Goal: Information Seeking & Learning: Learn about a topic

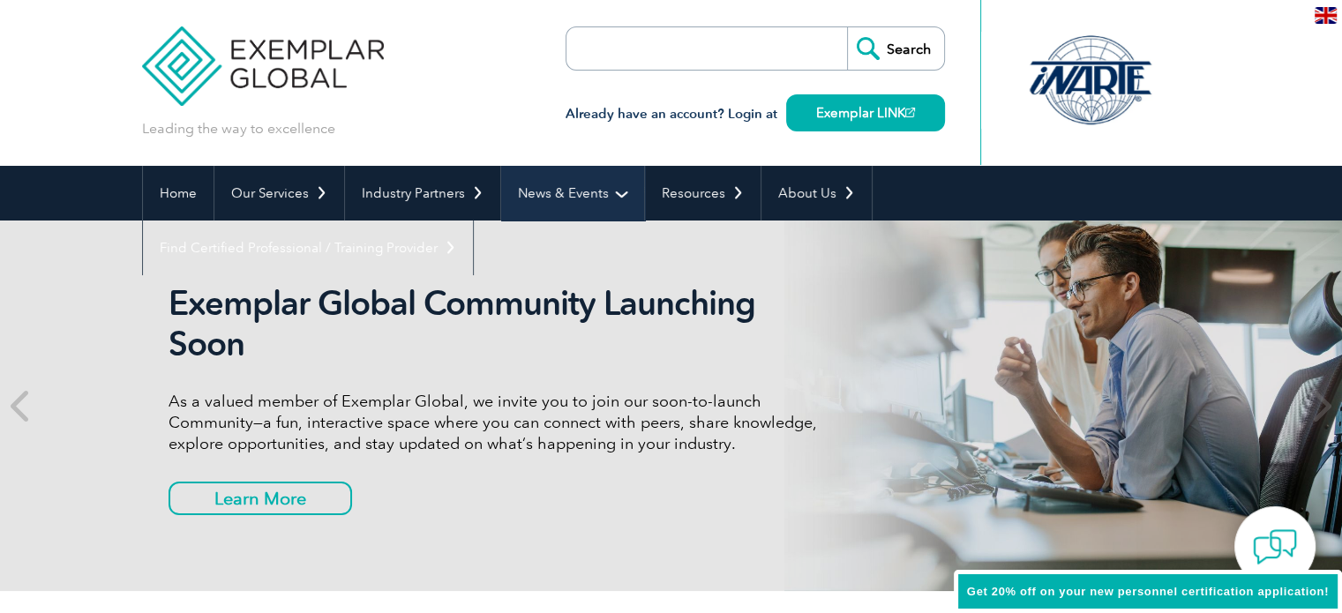
click at [588, 181] on link "News & Events" at bounding box center [572, 193] width 143 height 55
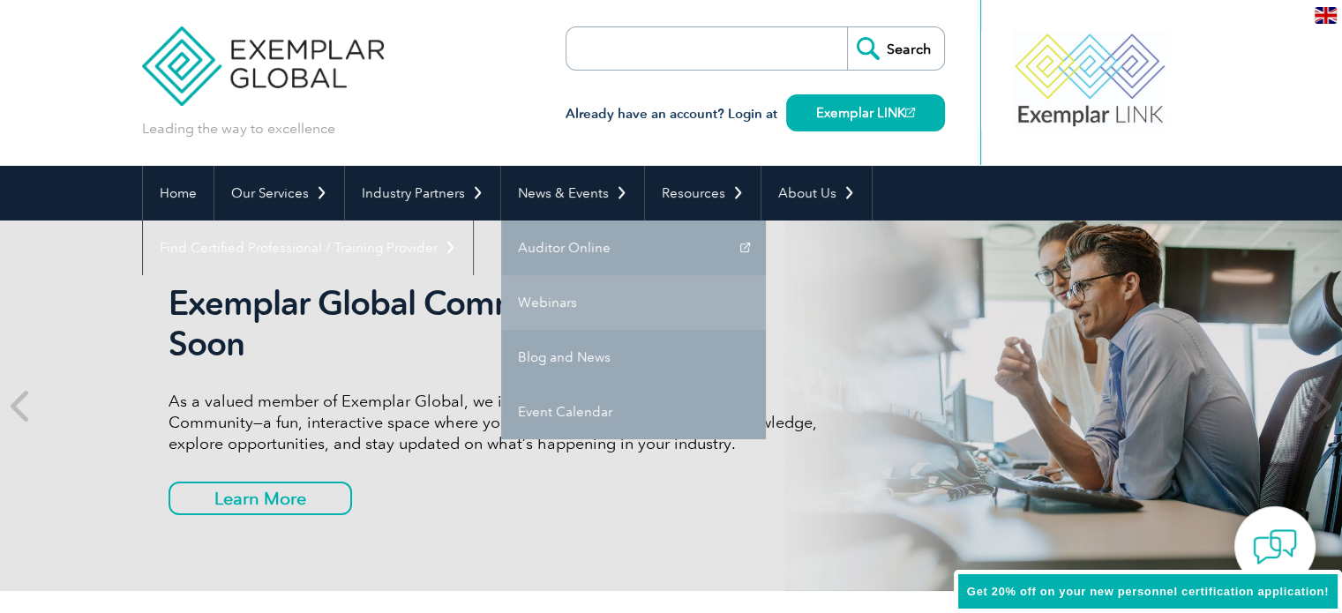
click at [538, 296] on link "Webinars" at bounding box center [633, 302] width 265 height 55
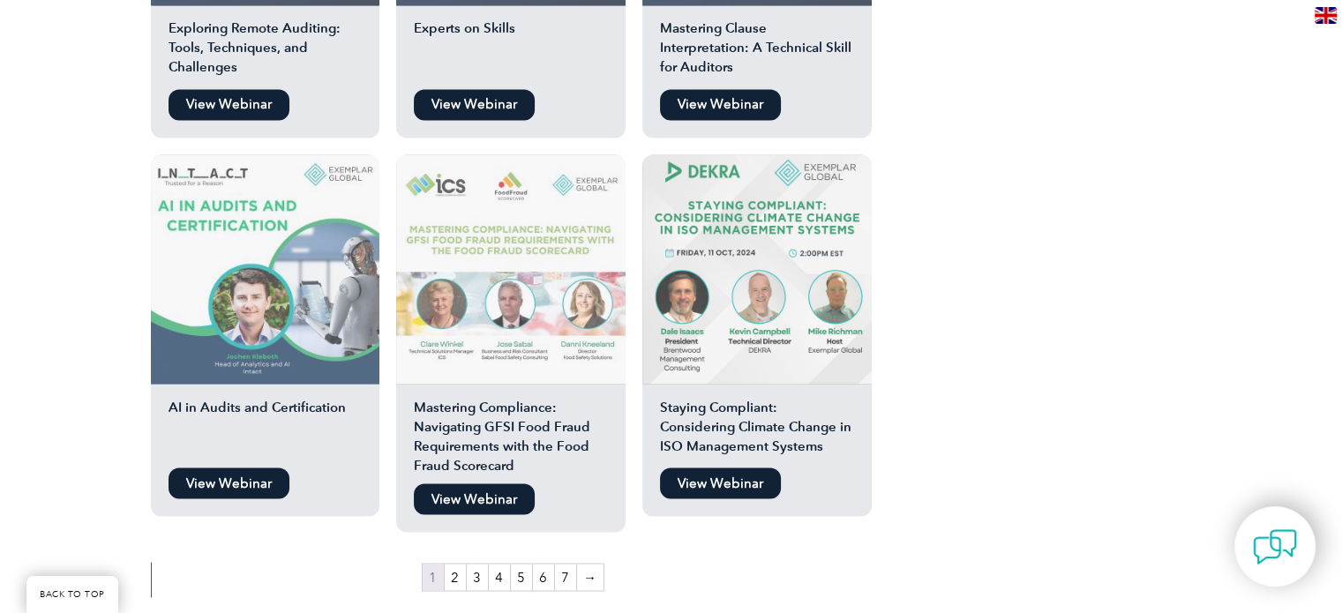
scroll to position [2999, 0]
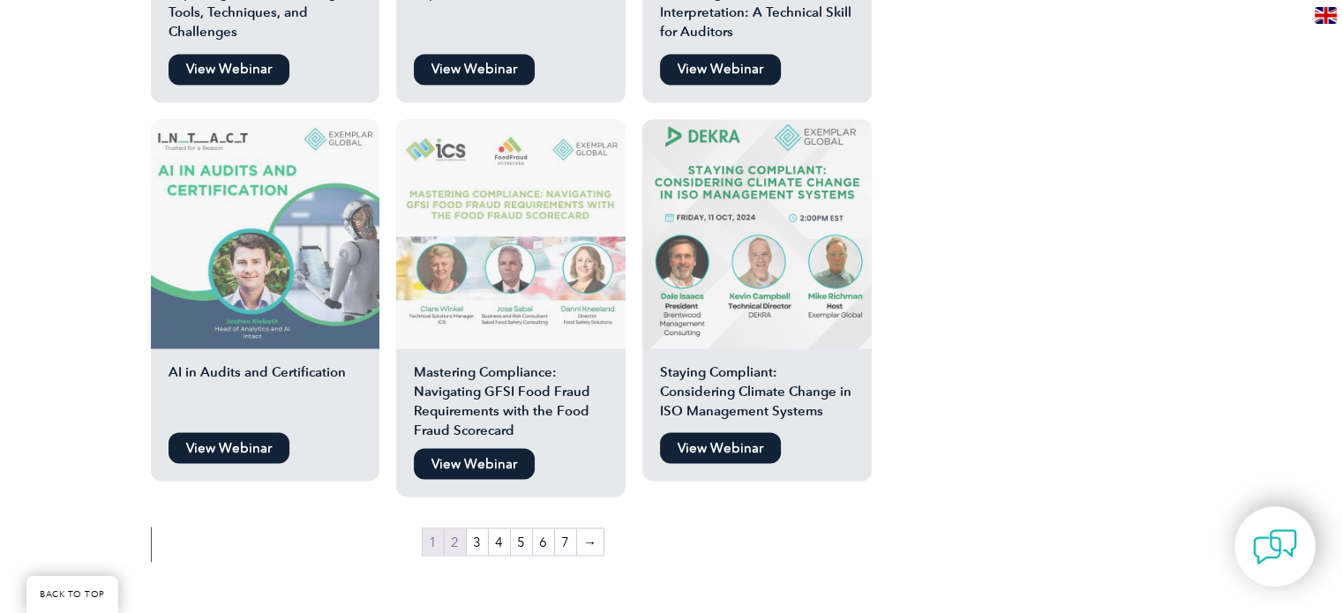
click at [452, 528] on link "2" at bounding box center [455, 541] width 21 height 26
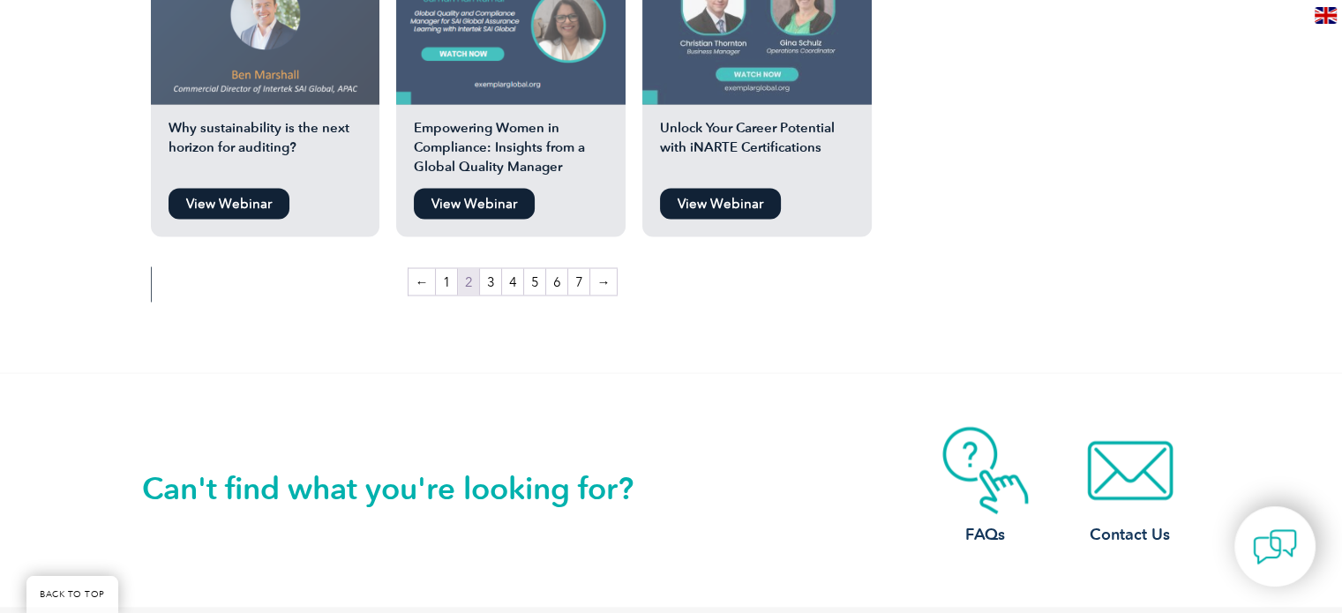
scroll to position [3264, 0]
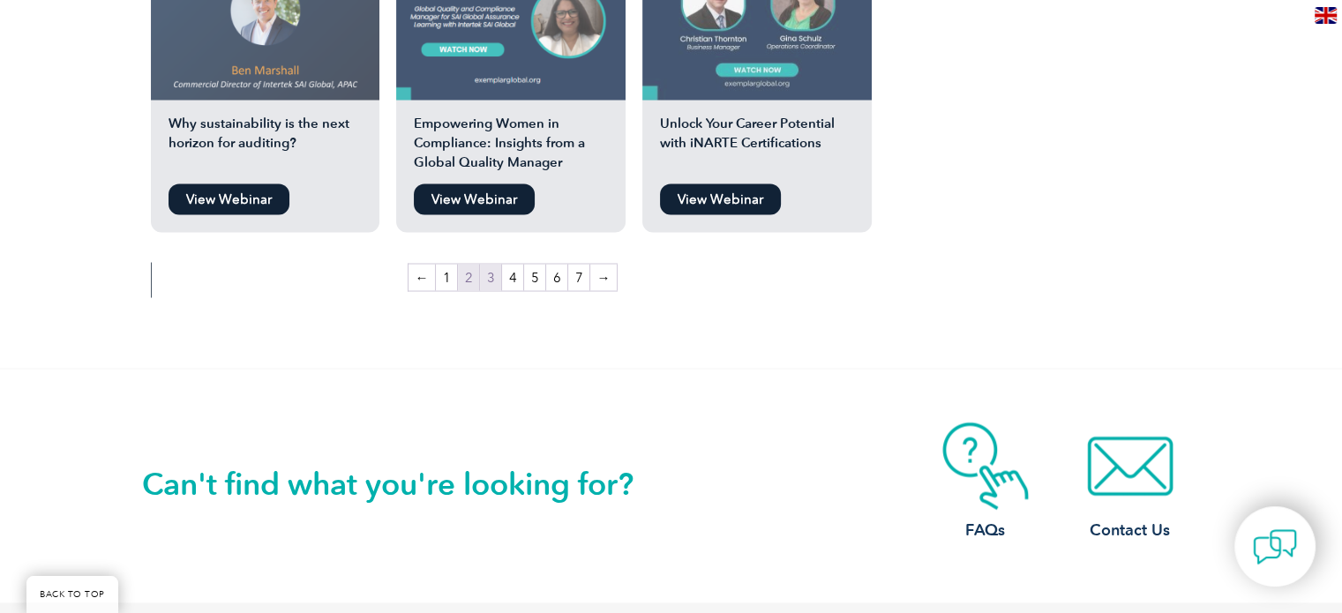
click at [494, 264] on link "3" at bounding box center [490, 277] width 21 height 26
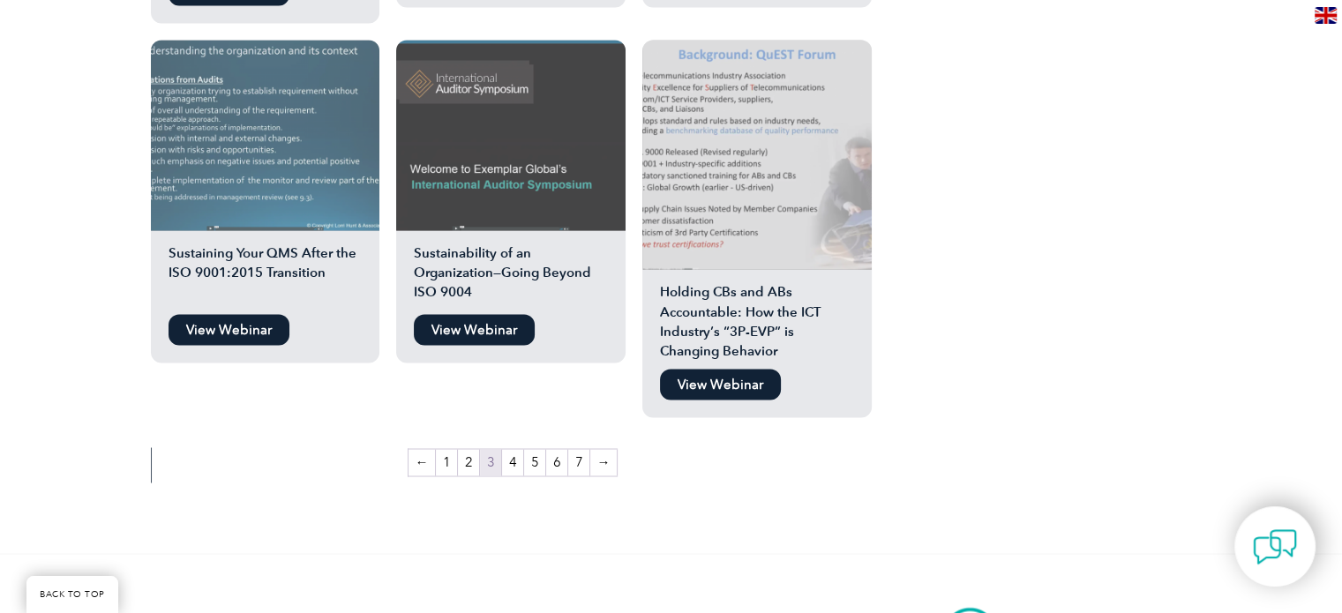
scroll to position [3088, 0]
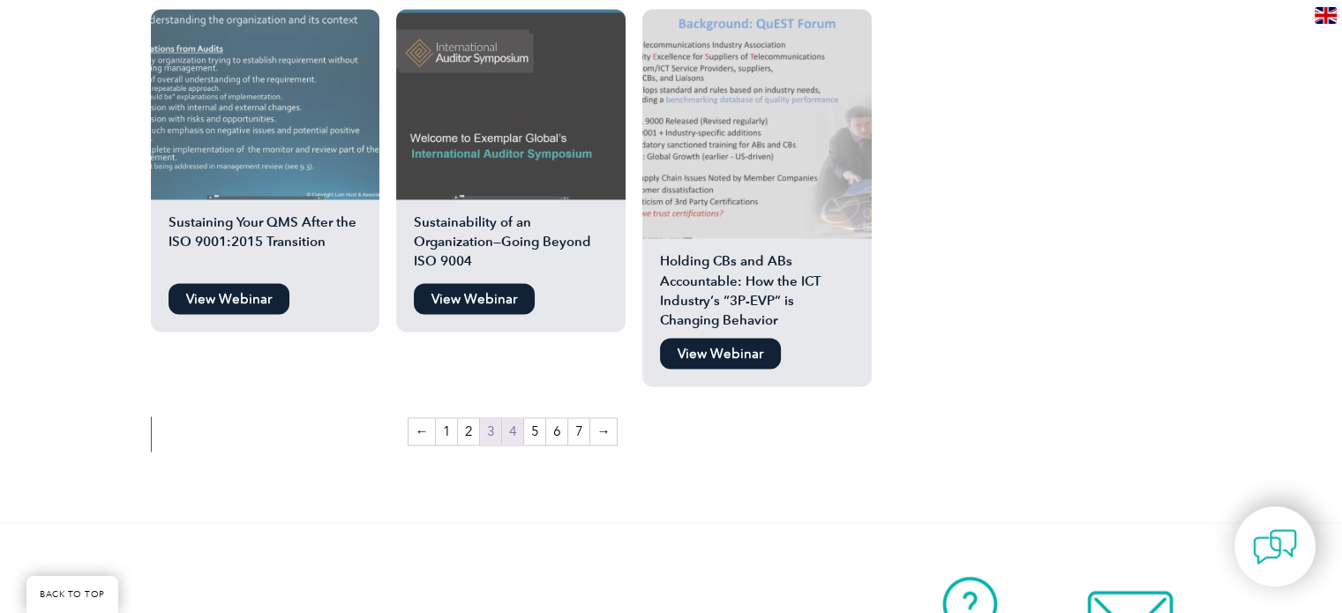
click at [515, 418] on link "4" at bounding box center [512, 431] width 21 height 26
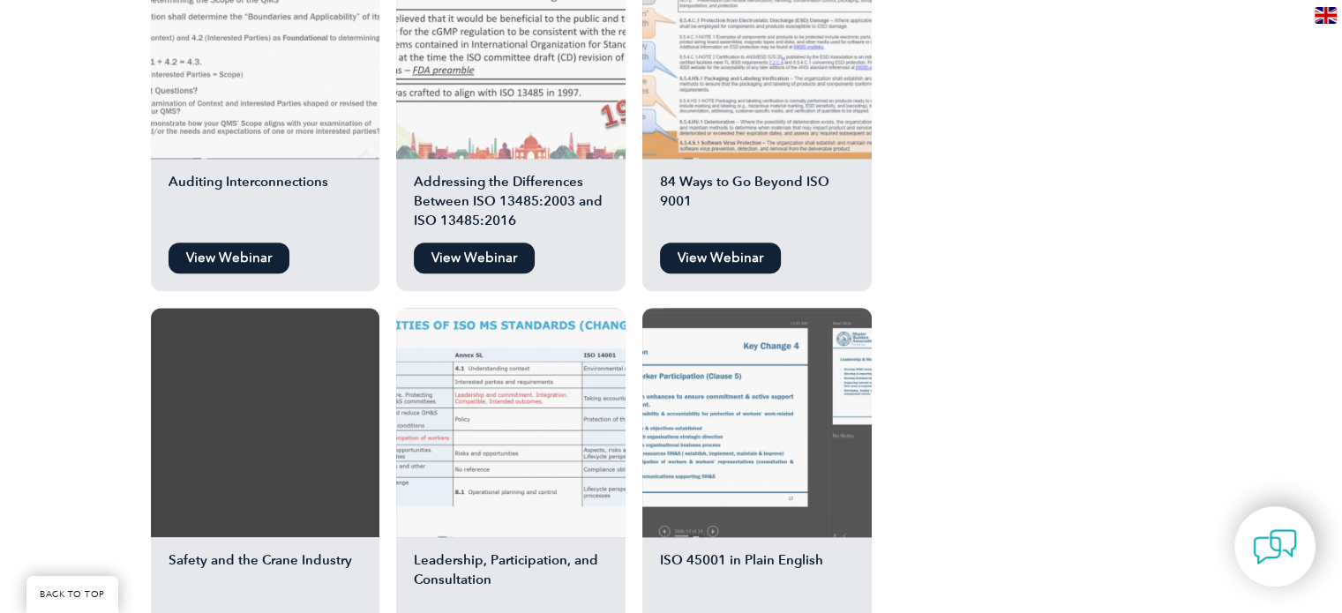
scroll to position [1764, 0]
